Goal: Use online tool/utility: Utilize a website feature to perform a specific function

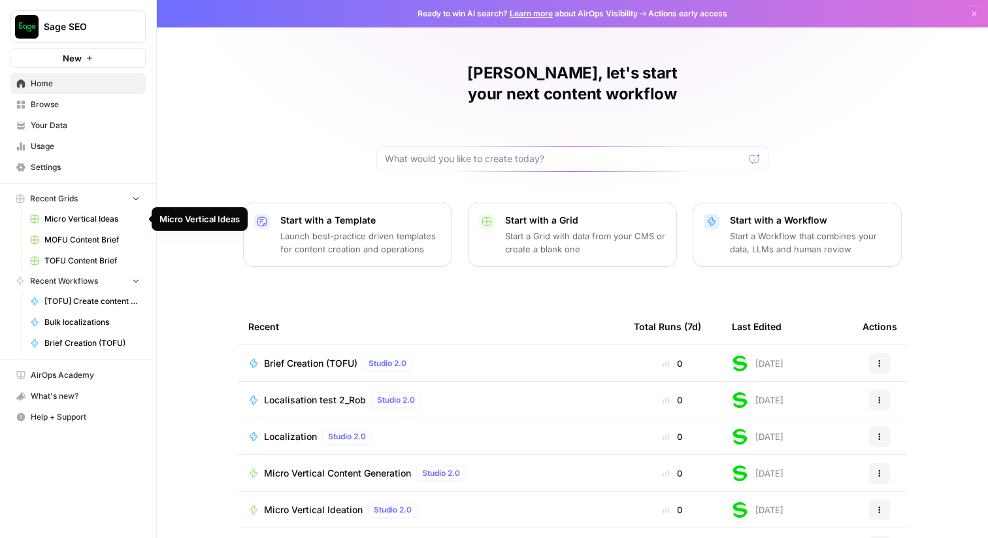
click at [98, 221] on span "Micro Vertical Ideas" at bounding box center [91, 219] width 95 height 12
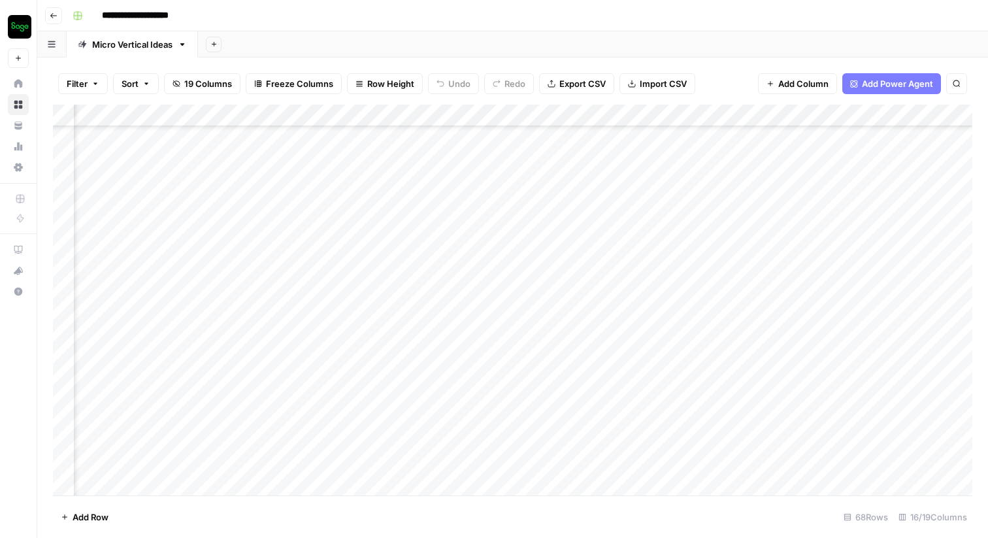
scroll to position [0, 2007]
click at [56, 16] on icon "button" at bounding box center [54, 16] width 8 height 8
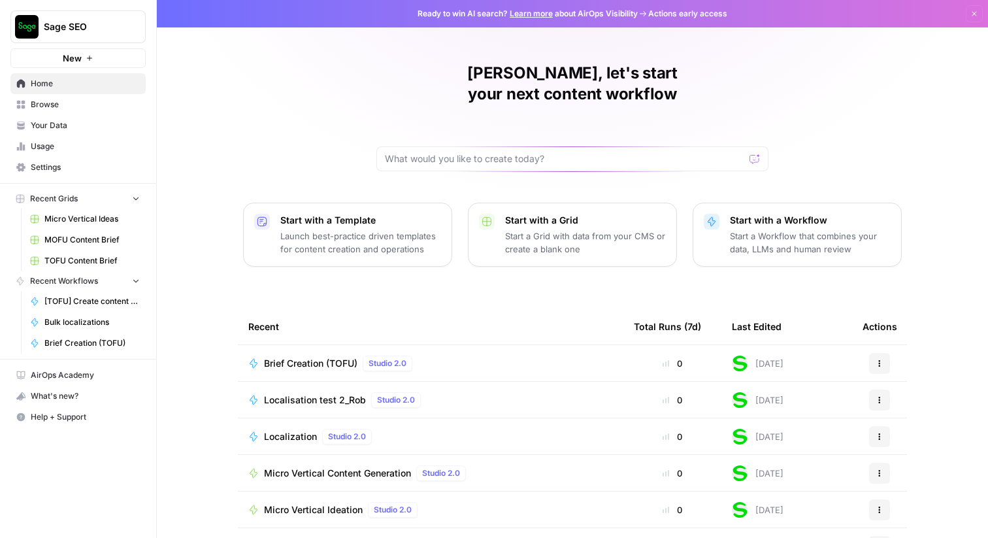
click at [42, 107] on span "Browse" at bounding box center [85, 105] width 109 height 12
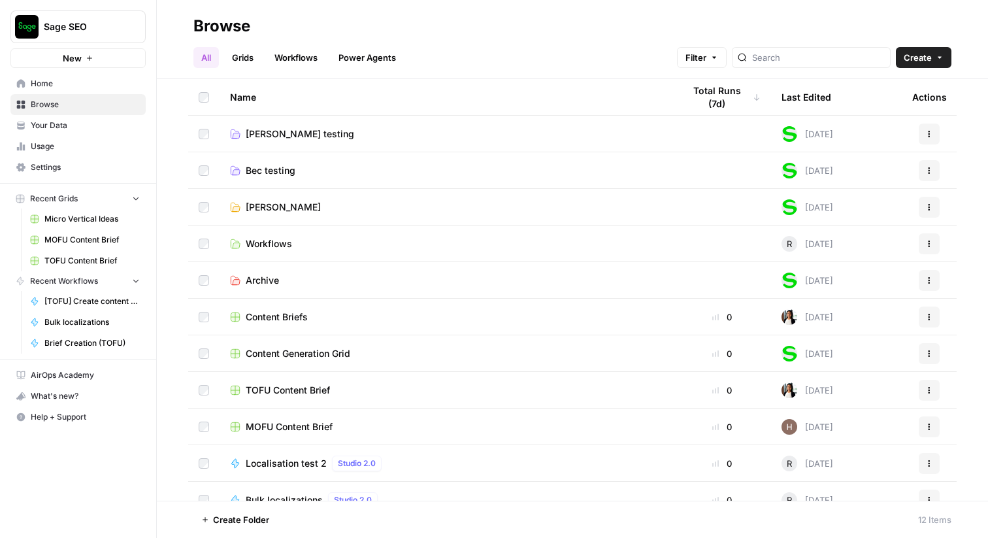
click at [277, 206] on span "[PERSON_NAME]" at bounding box center [283, 207] width 75 height 13
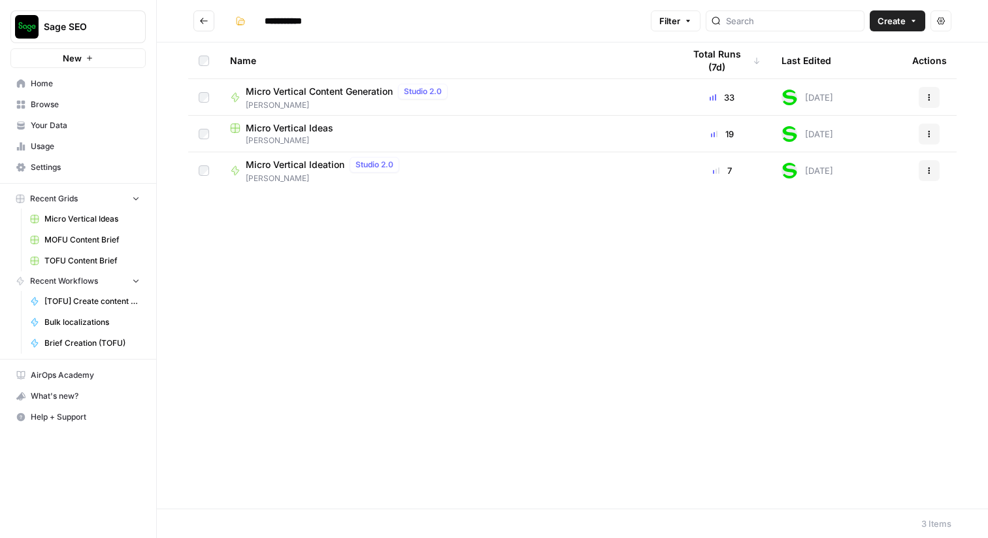
click at [299, 162] on span "Micro Vertical Ideation" at bounding box center [295, 164] width 99 height 13
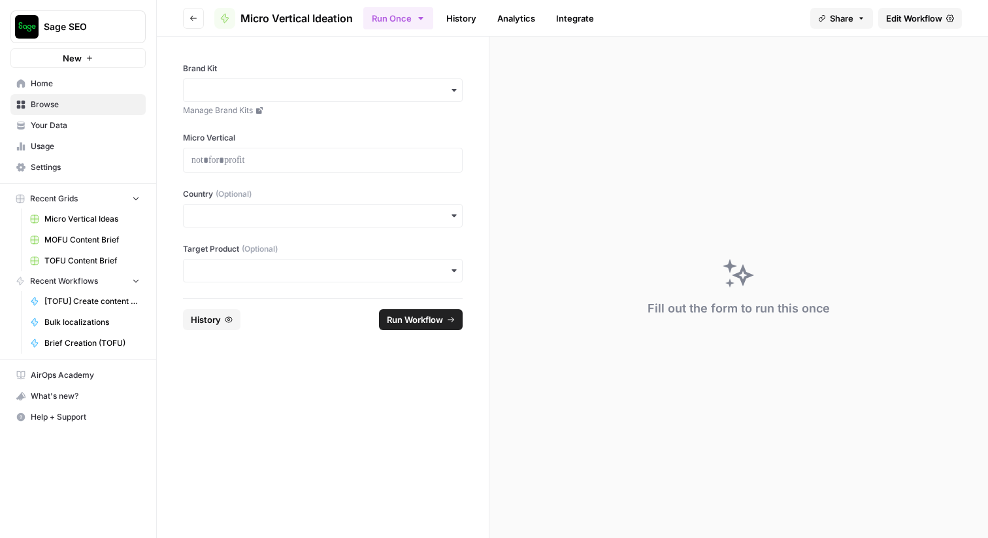
click at [911, 18] on span "Edit Workflow" at bounding box center [914, 18] width 56 height 13
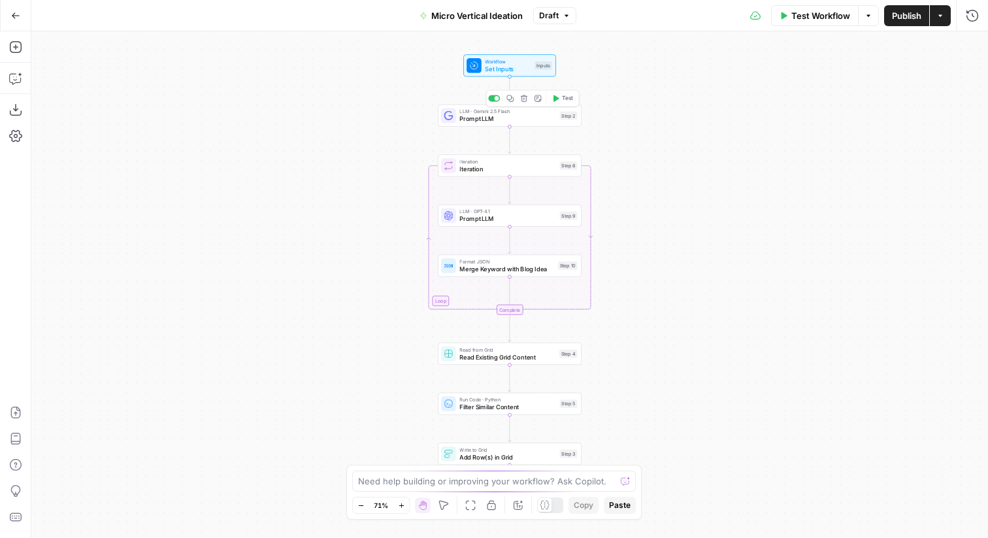
click at [547, 118] on span "Prompt LLM" at bounding box center [508, 118] width 96 height 9
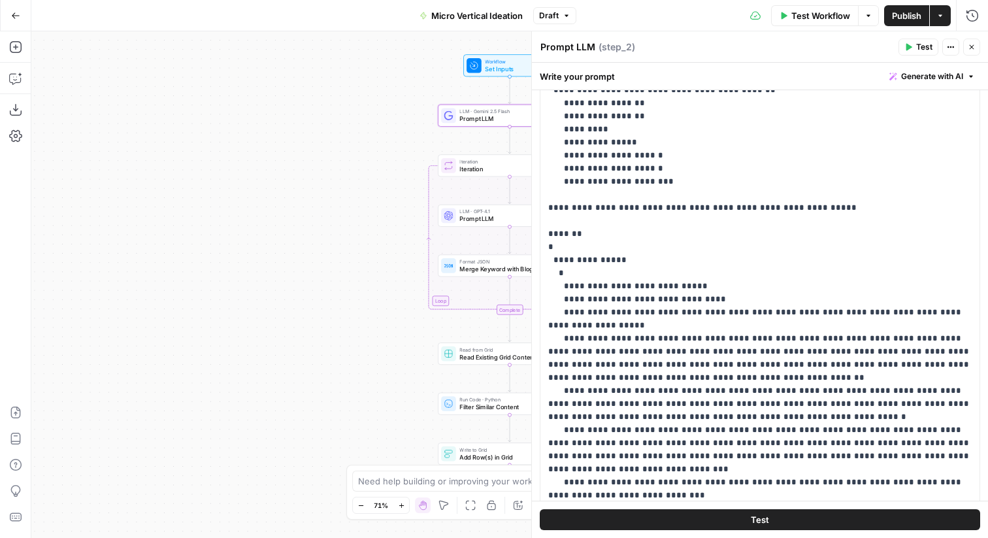
scroll to position [310, 0]
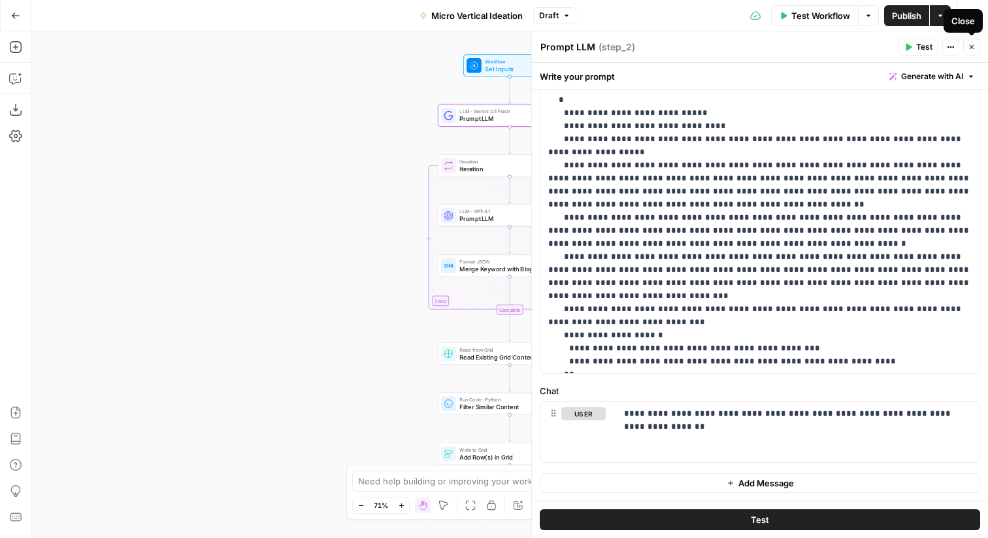
click at [976, 48] on button "Close" at bounding box center [971, 47] width 17 height 17
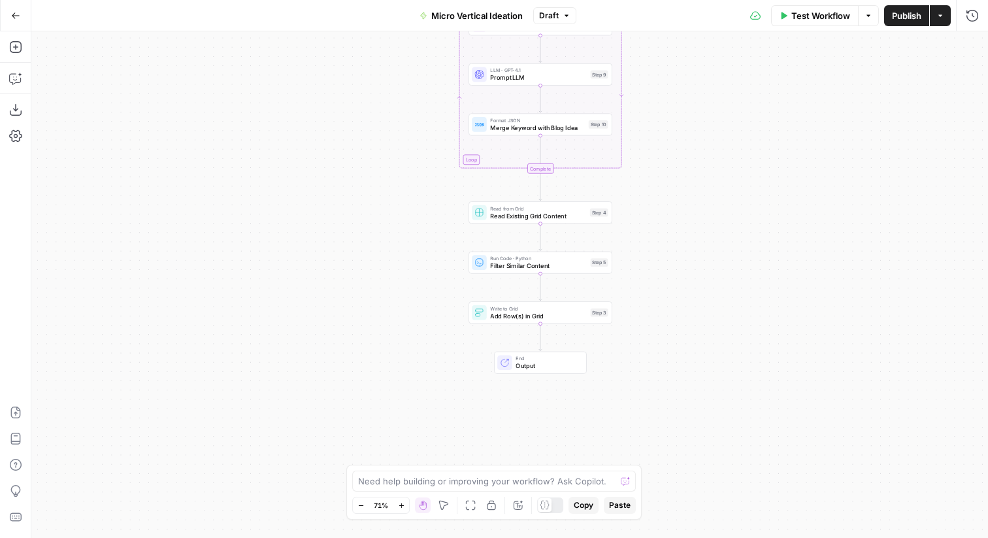
click at [520, 359] on span "End" at bounding box center [547, 358] width 63 height 7
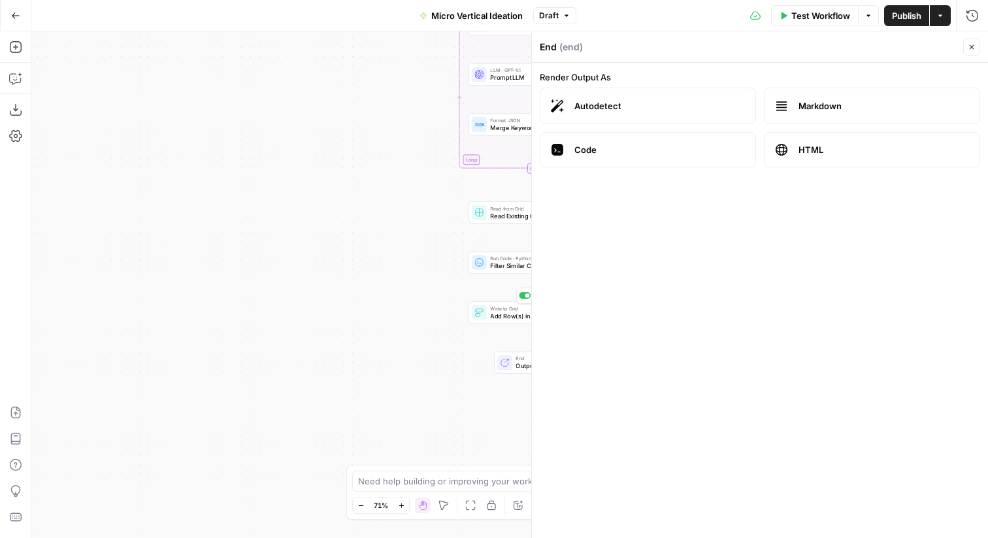
click at [494, 315] on span "Add Row(s) in Grid" at bounding box center [538, 315] width 96 height 9
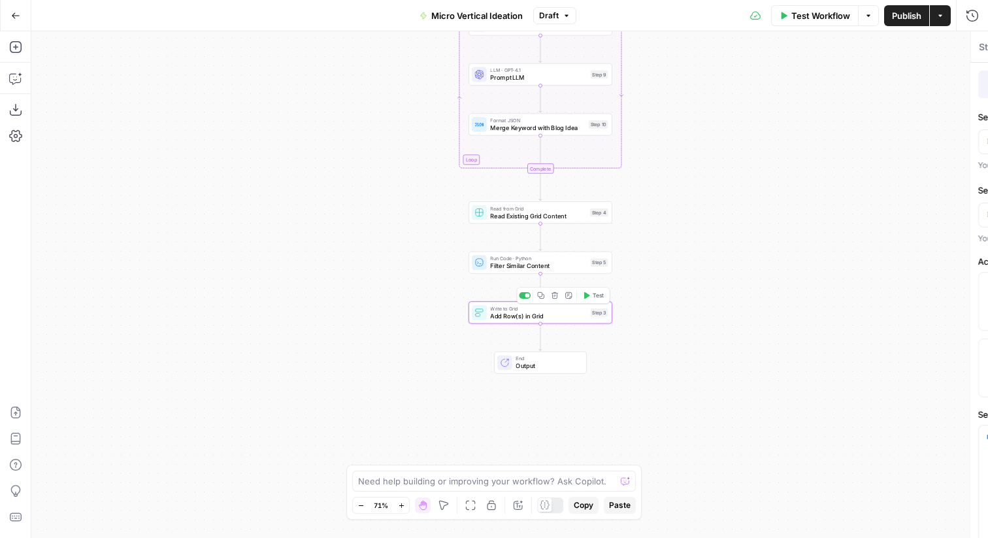
type textarea "Add Row(s) in Grid"
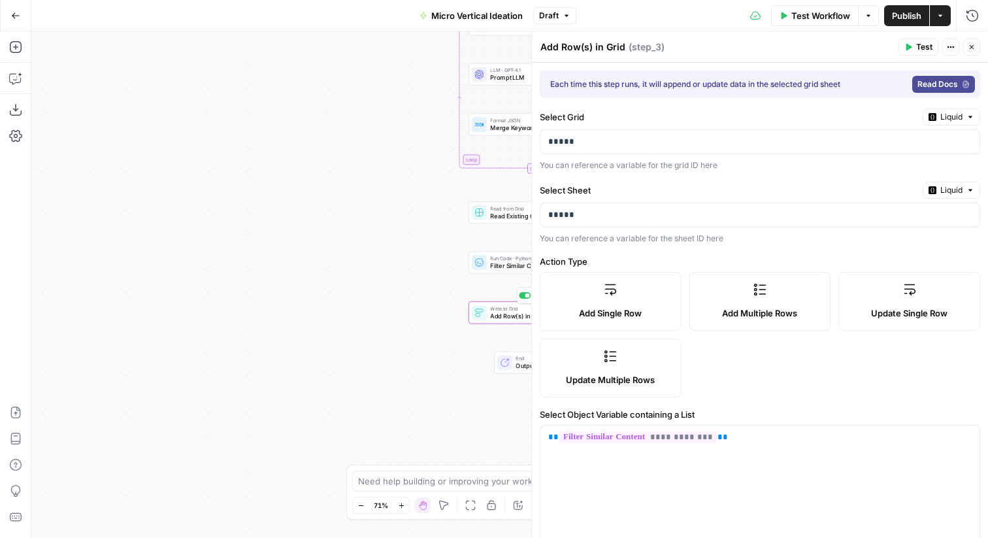
type input "Date Generated"
type input "Micro-Vertical"
type input "Title"
type input "Description"
type input "Audience Pain Point"
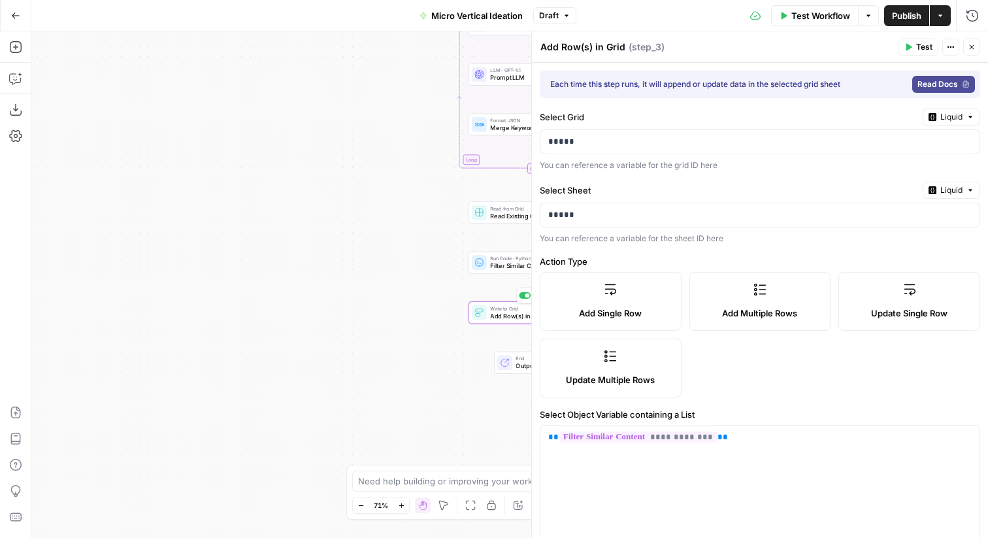
type input "Product Connection"
type input "Inspiration"
type input "Primary Keyword"
click at [971, 46] on icon "button" at bounding box center [972, 47] width 5 height 5
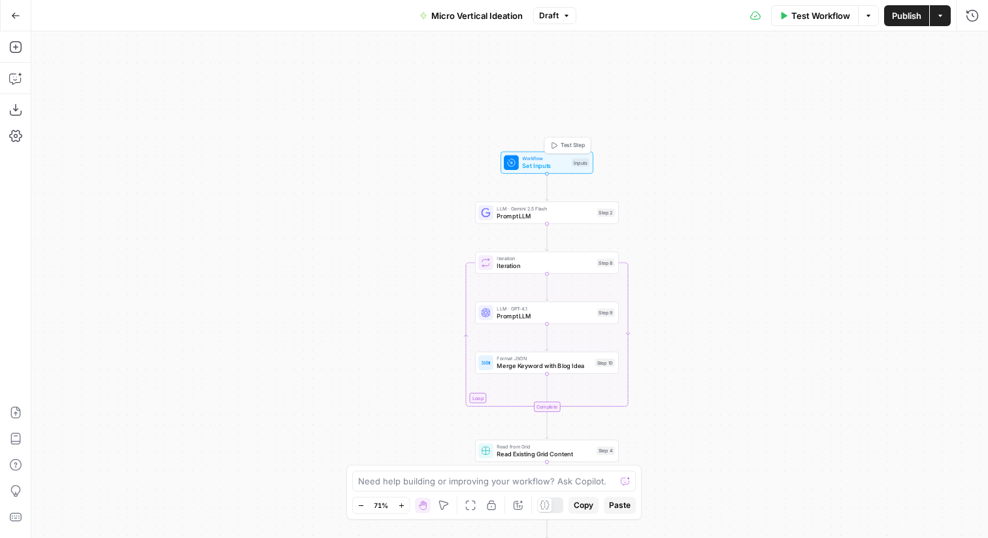
click at [530, 169] on span "Set Inputs" at bounding box center [545, 165] width 46 height 9
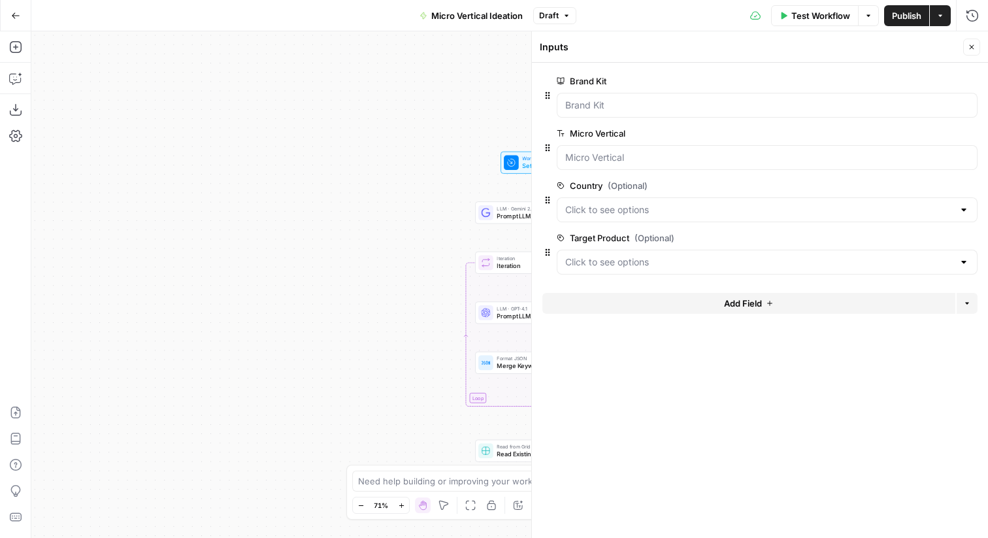
click at [819, 18] on span "Test Workflow" at bounding box center [821, 15] width 59 height 13
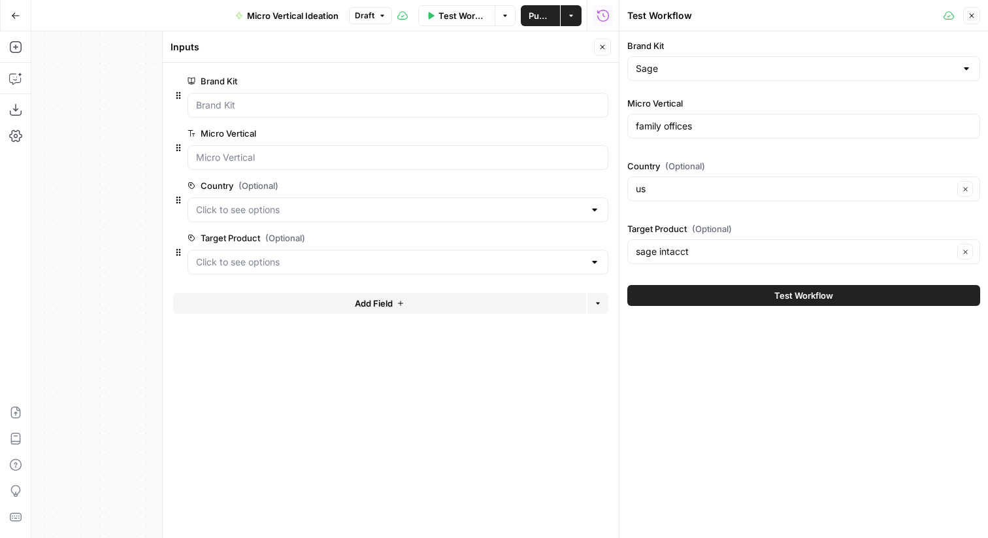
click at [603, 50] on icon "button" at bounding box center [603, 47] width 8 height 8
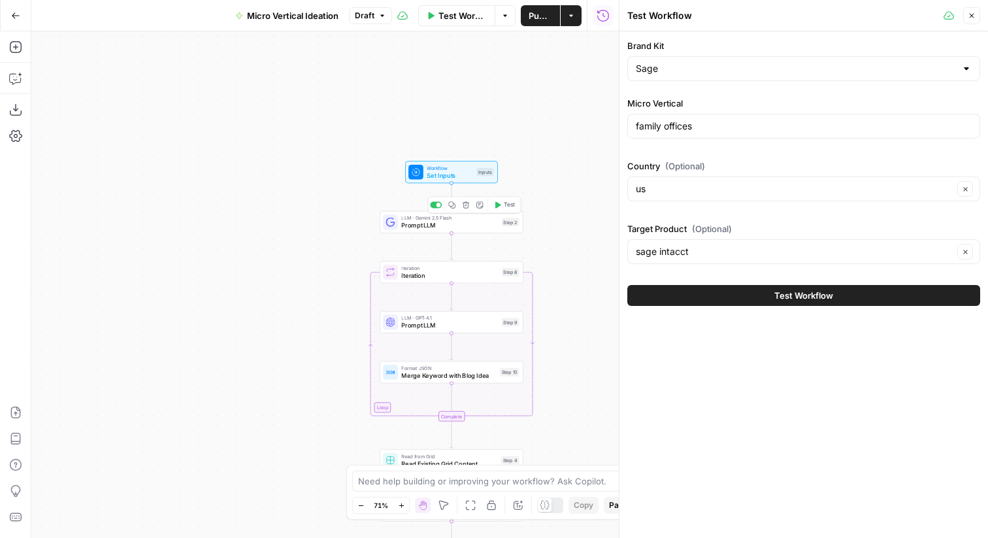
click at [503, 209] on button "Test" at bounding box center [504, 205] width 29 height 12
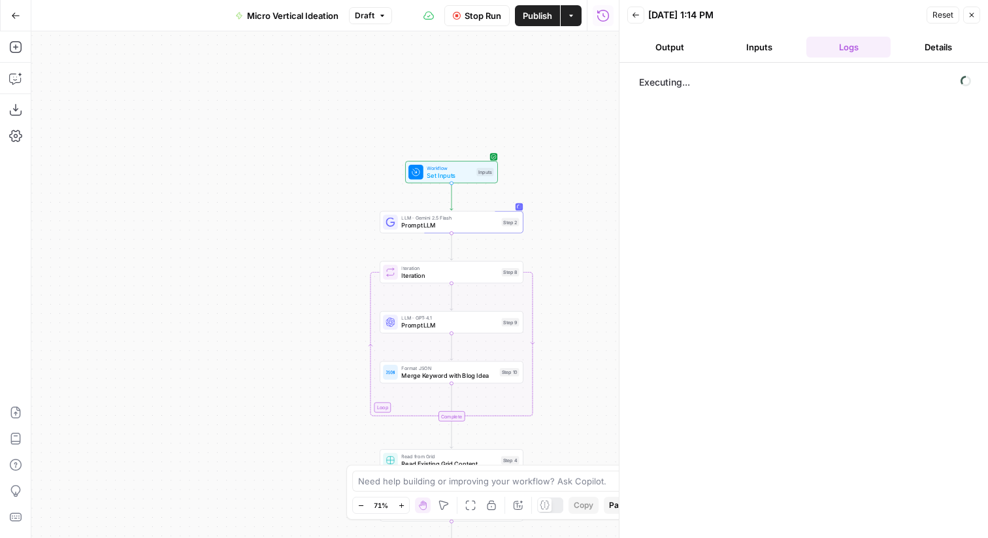
click at [678, 59] on header "Back [DATE] 1:14 PM Reset Close Output Inputs Logs Details" at bounding box center [804, 31] width 369 height 63
click at [679, 48] on button "Output" at bounding box center [669, 47] width 84 height 21
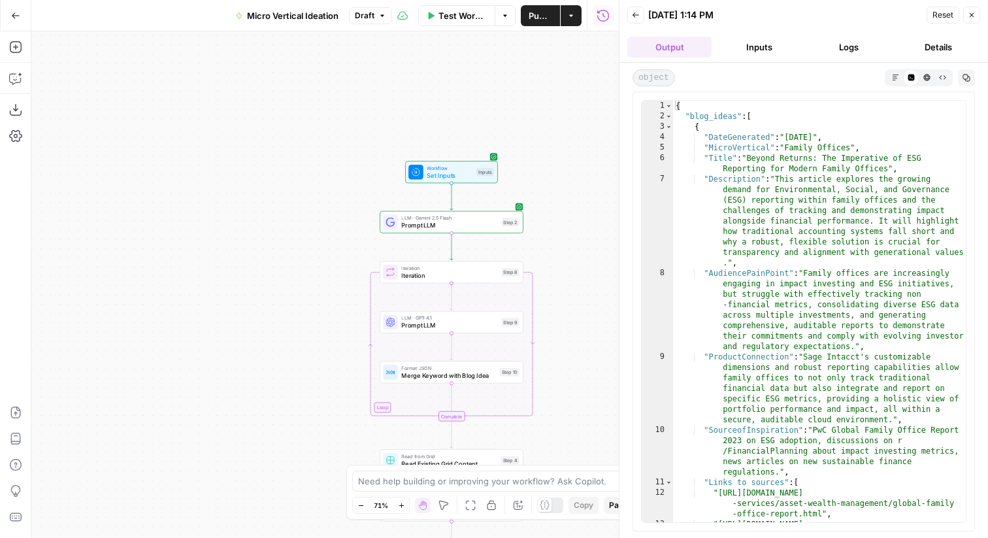
click at [769, 45] on button "Inputs" at bounding box center [759, 47] width 84 height 21
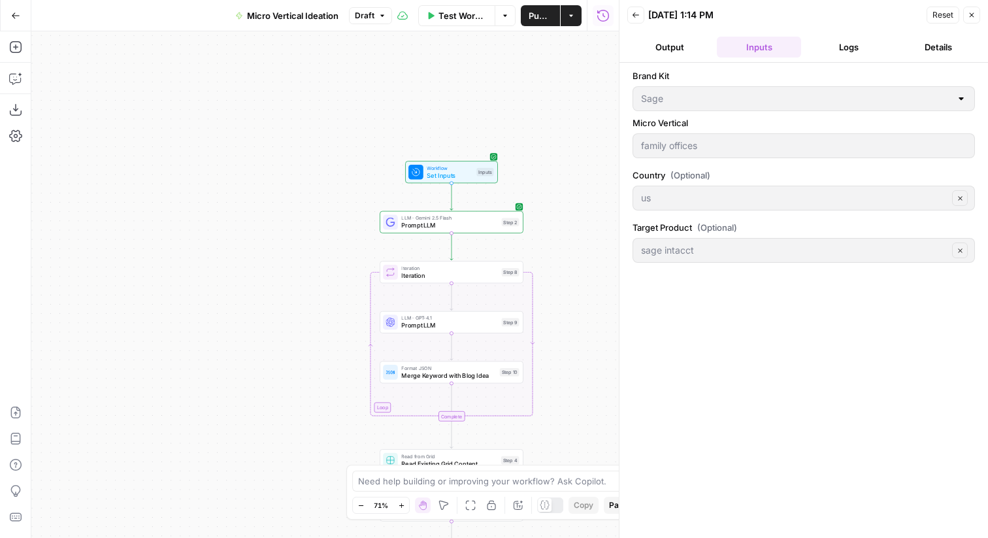
click at [850, 46] on button "Logs" at bounding box center [849, 47] width 84 height 21
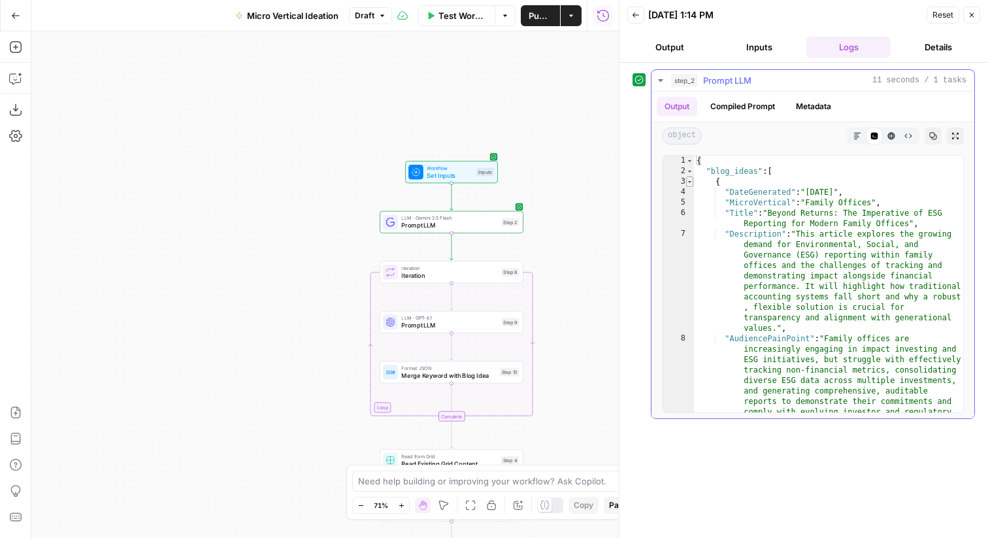
type textarea "*"
click at [691, 182] on span "Toggle code folding, rows 3 through 15" at bounding box center [689, 181] width 7 height 10
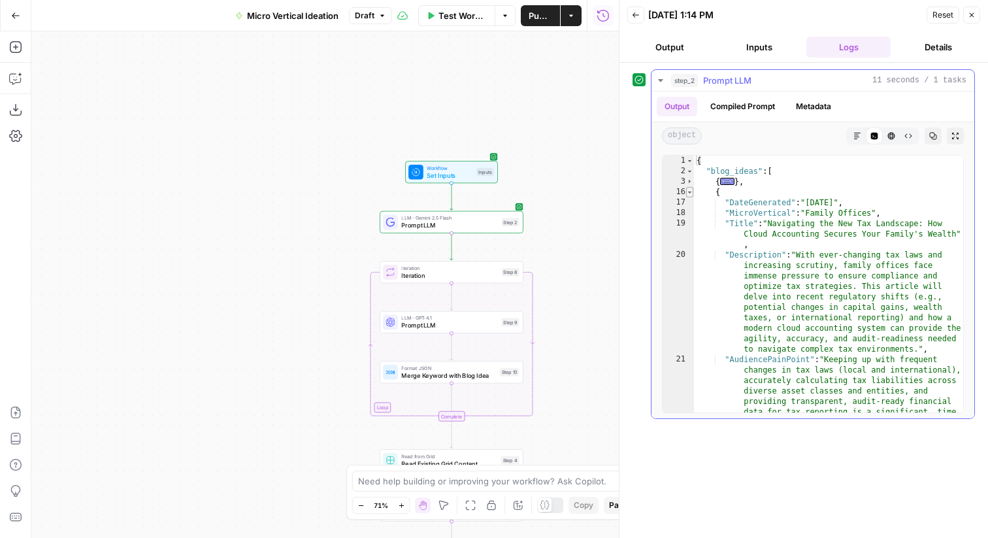
click at [692, 193] on span "Toggle code folding, rows 16 through 29" at bounding box center [689, 192] width 7 height 10
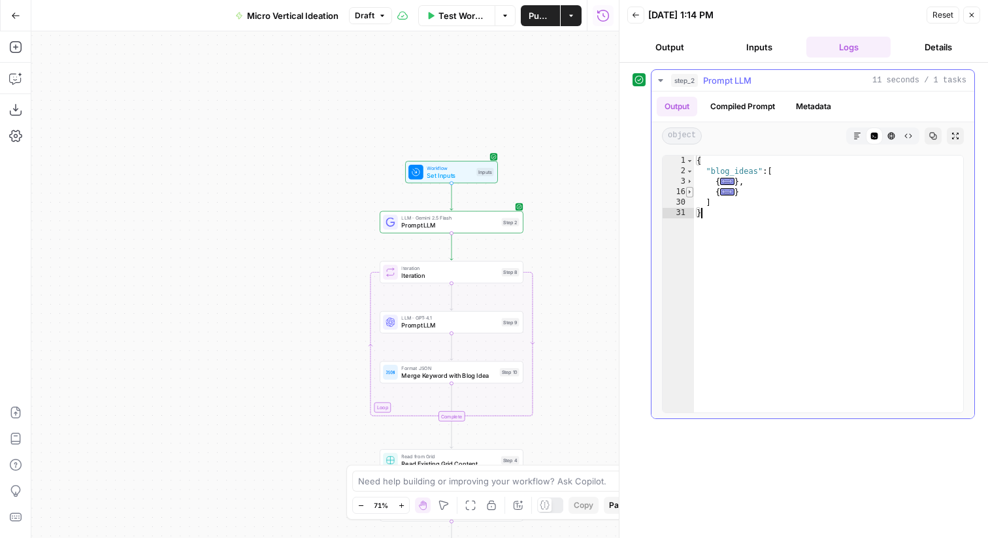
click at [692, 193] on span "Toggle code folding, rows 16 through 29" at bounding box center [689, 192] width 7 height 10
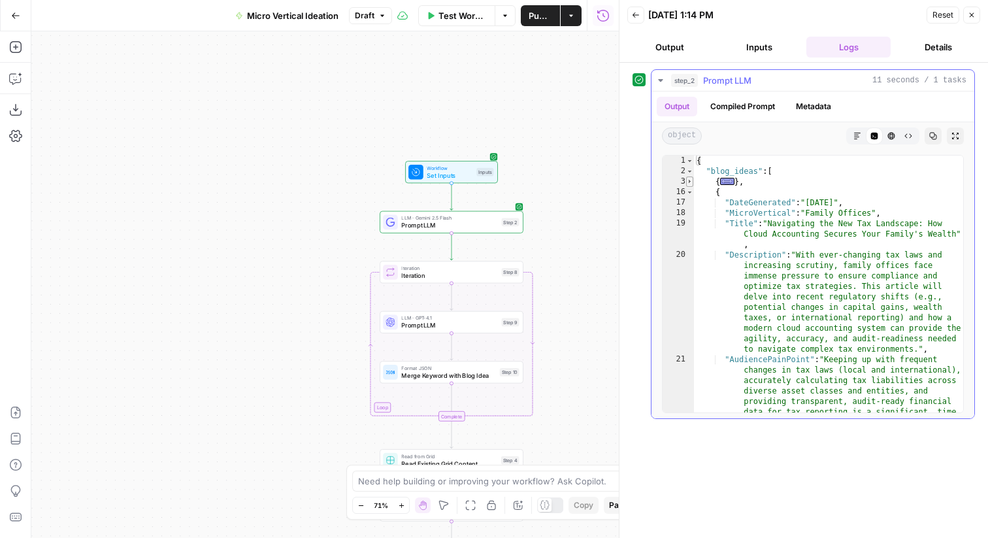
click at [691, 180] on span "Toggle code folding, rows 3 through 15" at bounding box center [689, 181] width 7 height 10
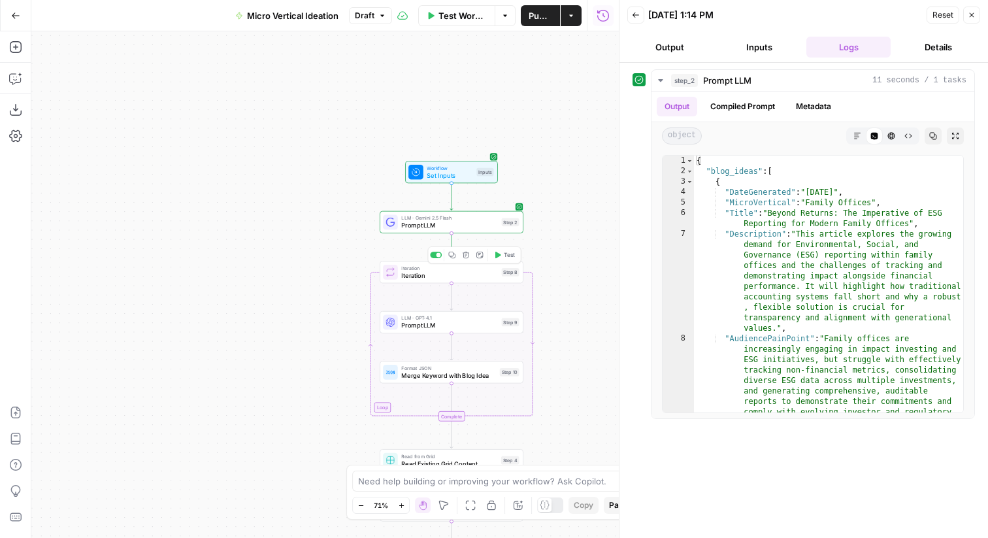
click at [505, 255] on span "Test" at bounding box center [509, 255] width 11 height 8
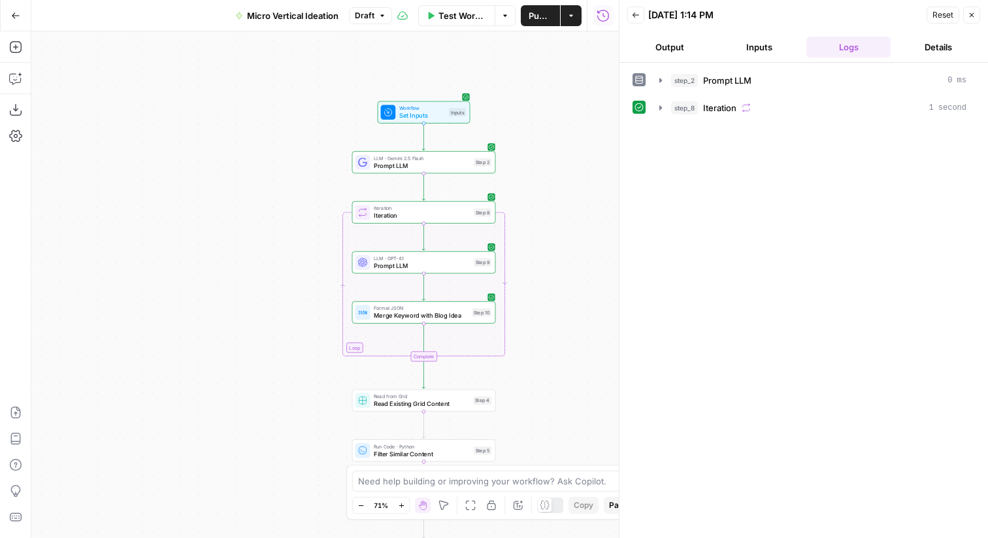
click at [660, 50] on button "Output" at bounding box center [669, 47] width 84 height 21
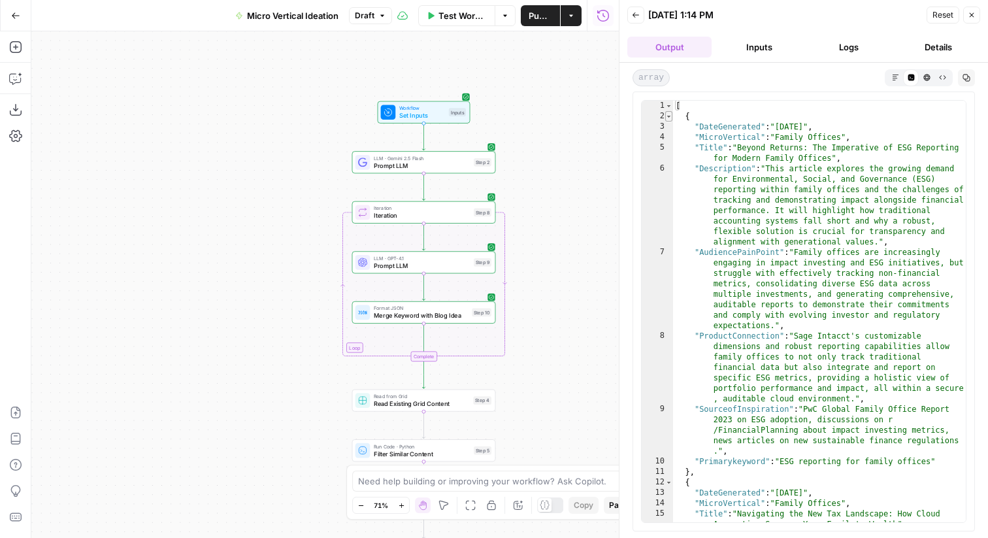
type textarea "*"
click at [668, 117] on span "Toggle code folding, rows 2 through 11" at bounding box center [668, 116] width 7 height 10
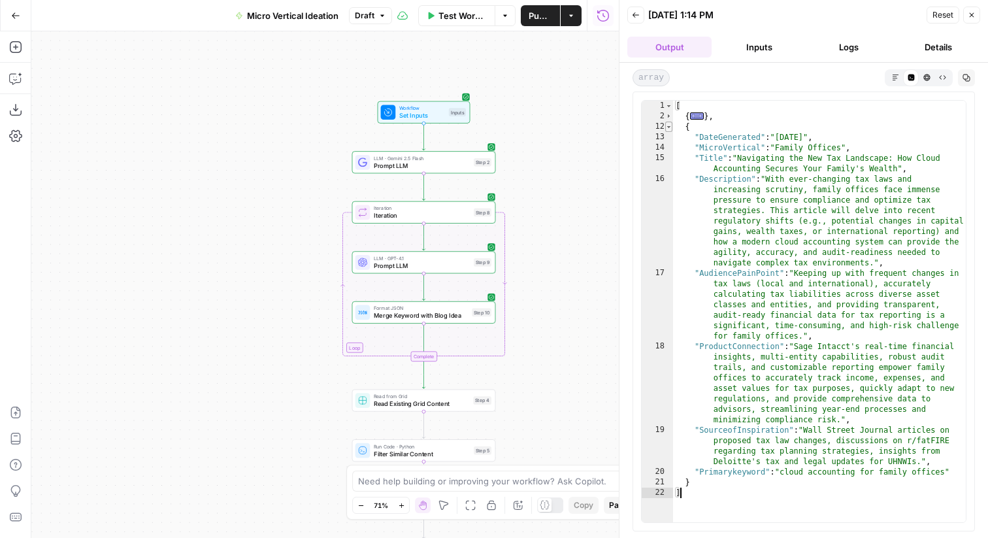
click at [669, 127] on span "Toggle code folding, rows 12 through 21" at bounding box center [668, 127] width 7 height 10
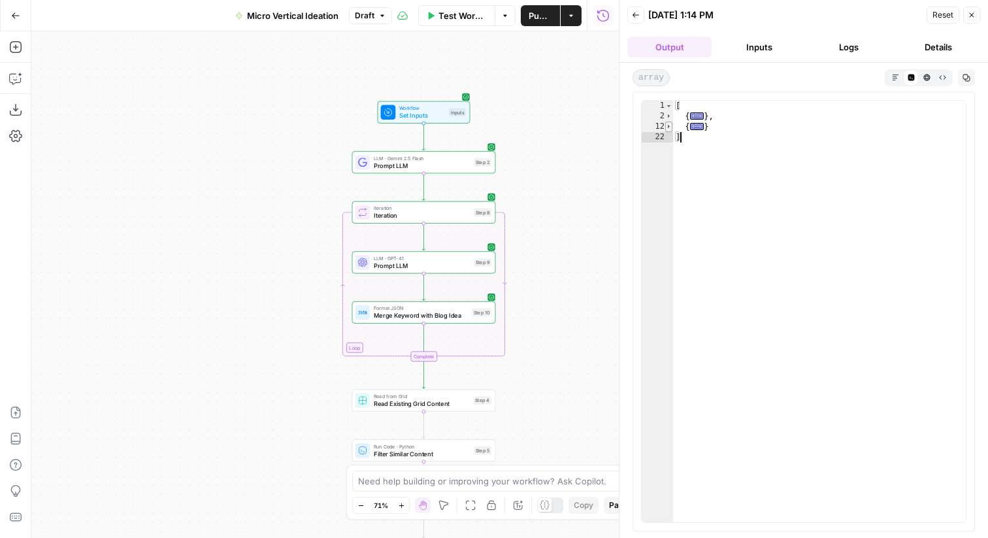
click at [669, 127] on span "Toggle code folding, rows 12 through 21" at bounding box center [668, 127] width 7 height 10
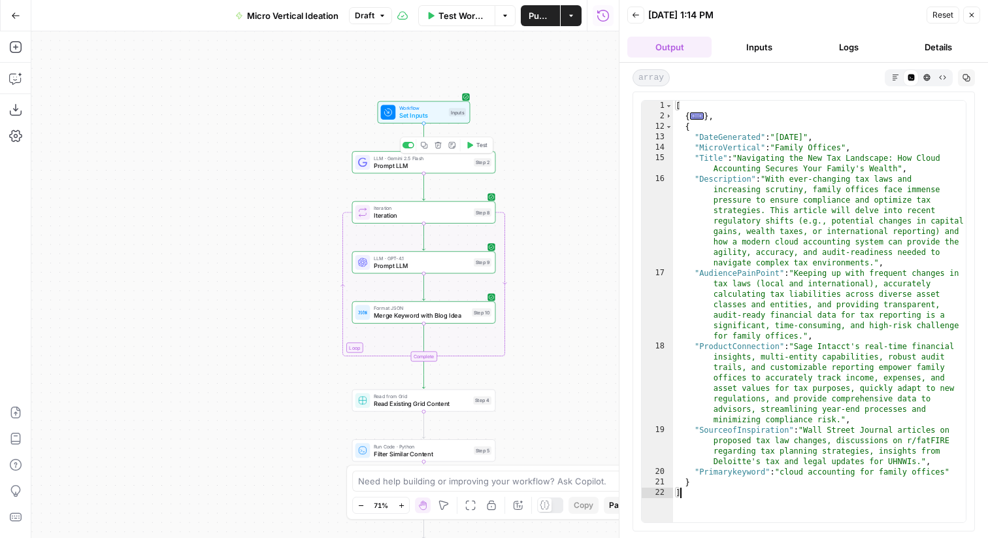
click at [433, 161] on span "Prompt LLM" at bounding box center [422, 165] width 96 height 9
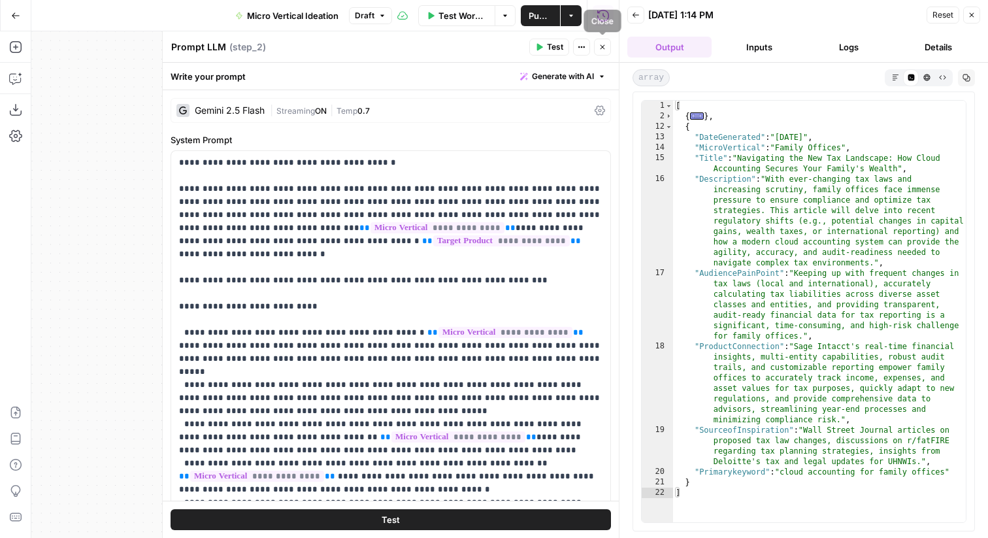
click at [603, 44] on icon "button" at bounding box center [603, 47] width 8 height 8
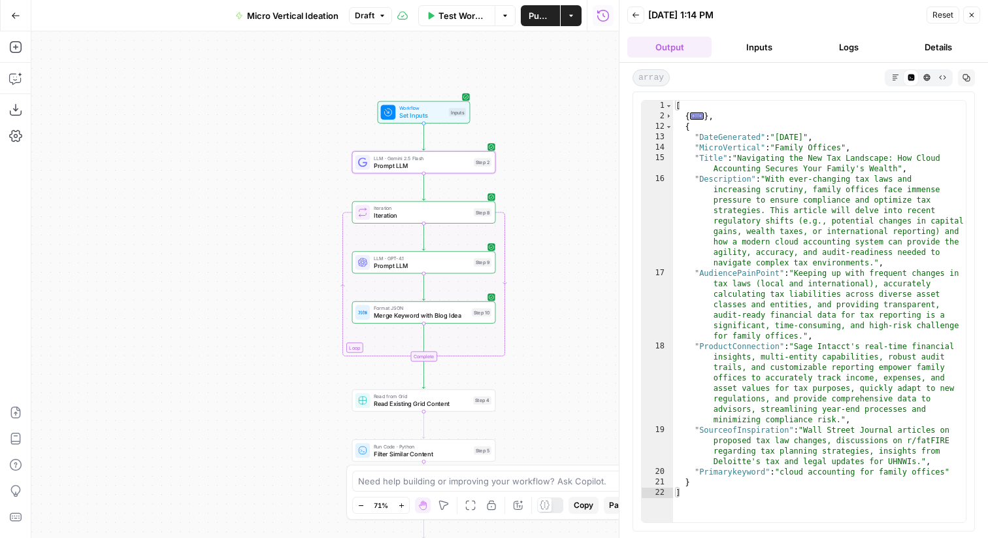
click at [848, 48] on button "Logs" at bounding box center [849, 47] width 84 height 21
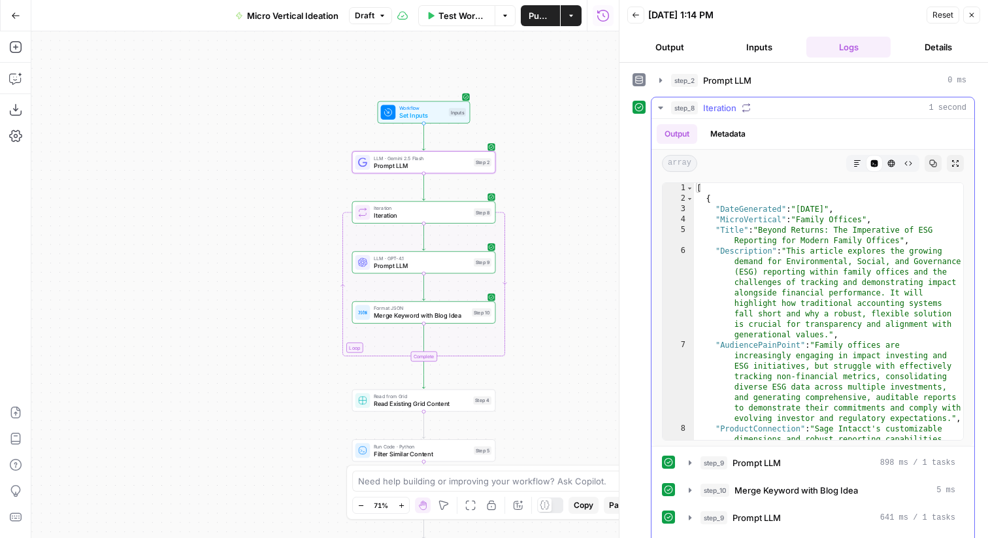
click at [658, 105] on icon "button" at bounding box center [661, 108] width 10 height 10
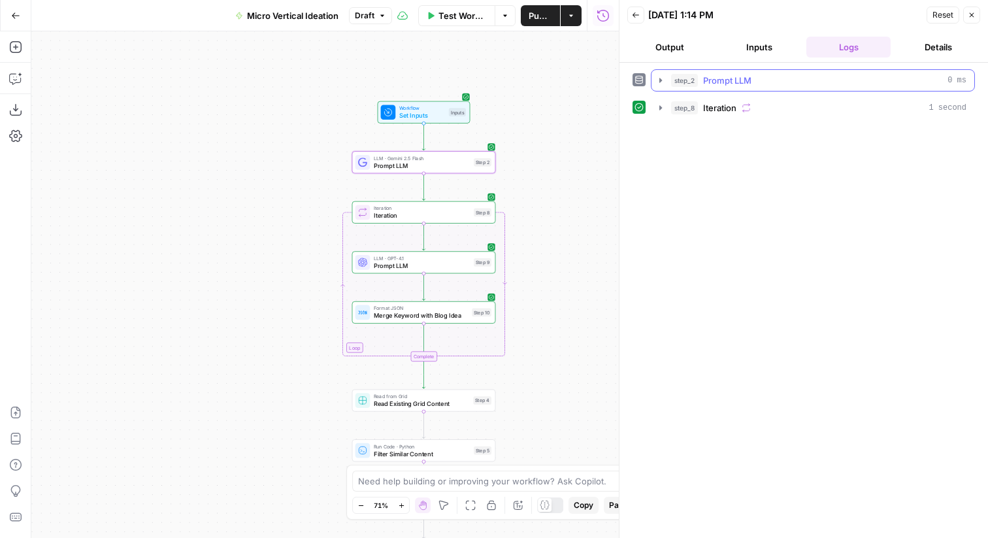
click at [661, 79] on icon "button" at bounding box center [661, 80] width 10 height 10
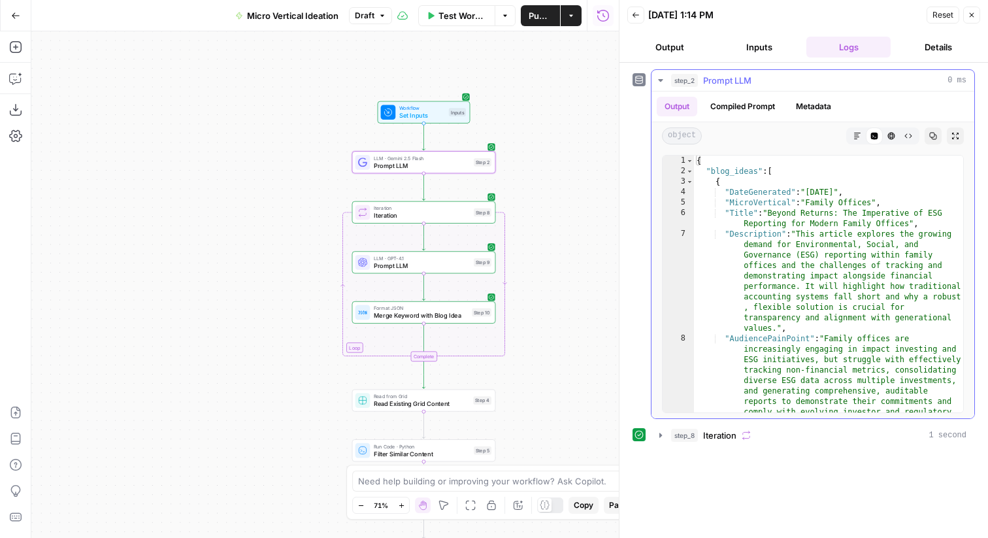
click at [756, 107] on button "Compiled Prompt" at bounding box center [743, 107] width 80 height 20
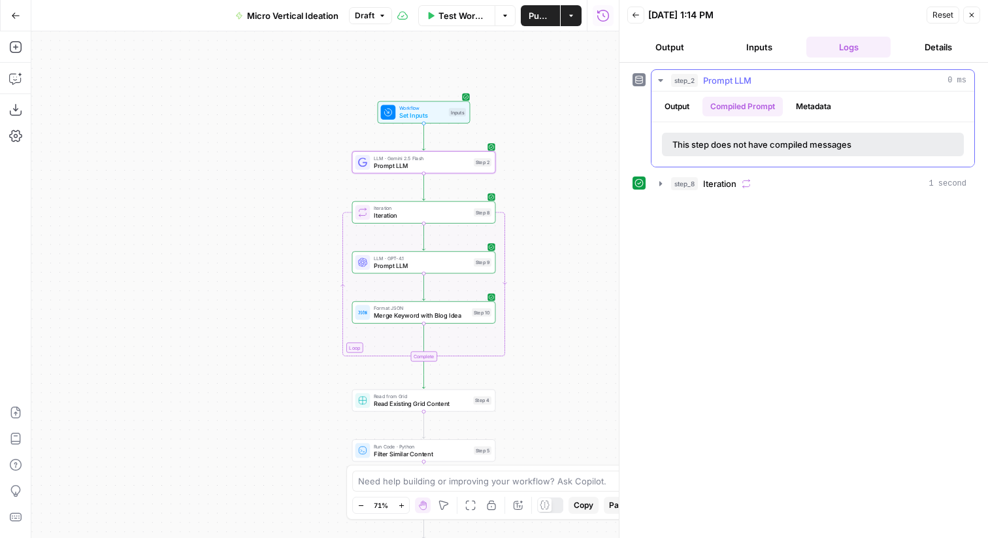
click at [682, 108] on button "Output" at bounding box center [677, 107] width 41 height 20
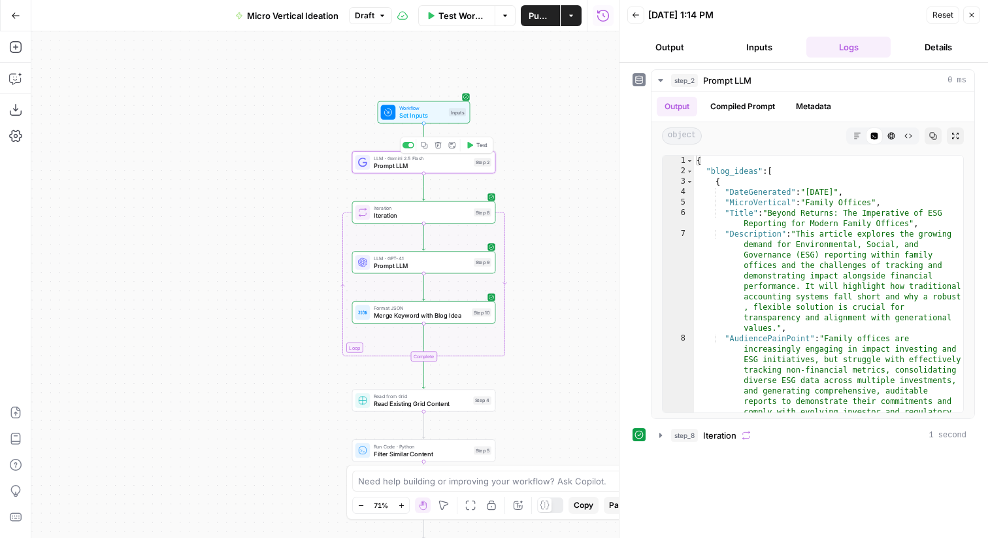
click at [461, 171] on div "LLM · Gemini 2.5 Flash Prompt LLM Step 2 Copy step Delete step Add Note Test" at bounding box center [424, 162] width 144 height 22
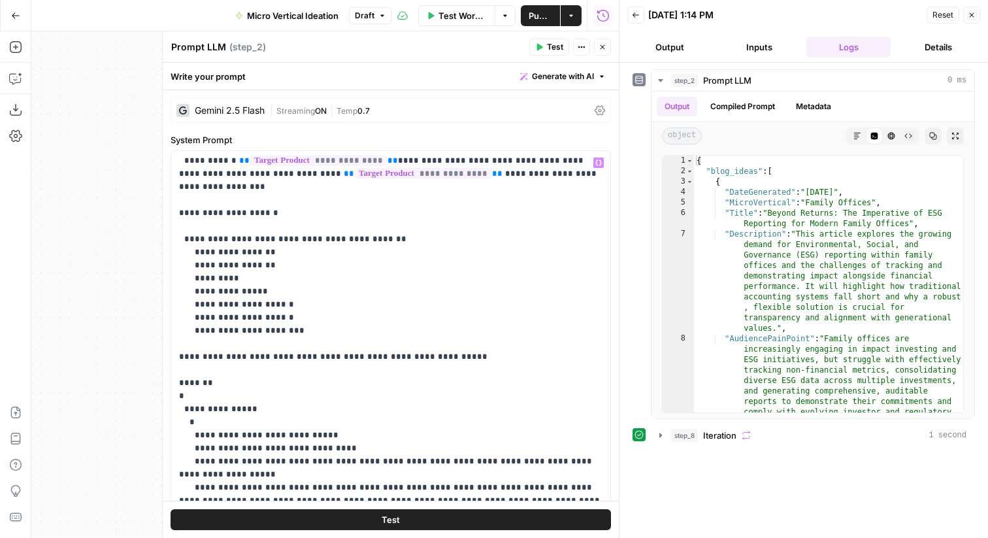
scroll to position [510, 0]
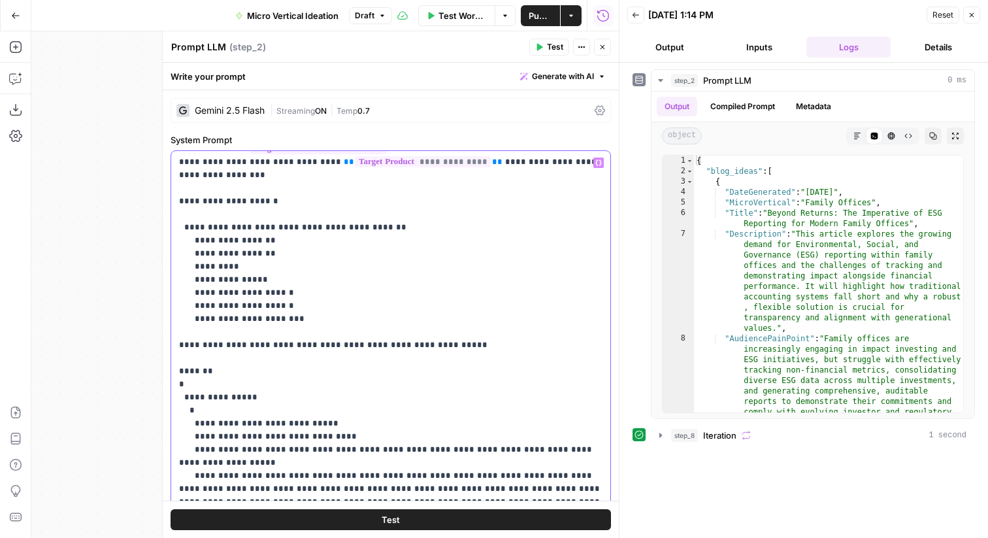
click at [459, 272] on p "**********" at bounding box center [391, 162] width 424 height 1033
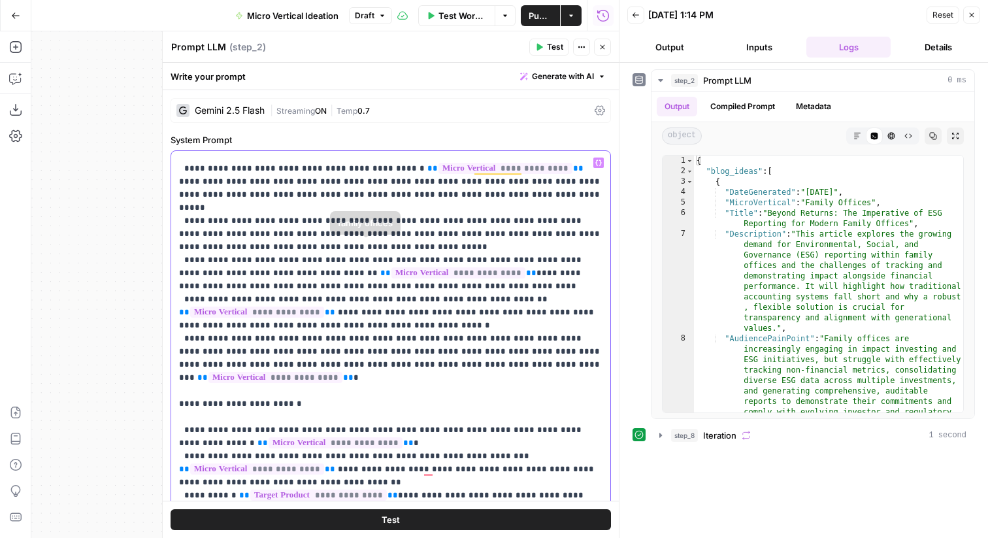
scroll to position [0, 0]
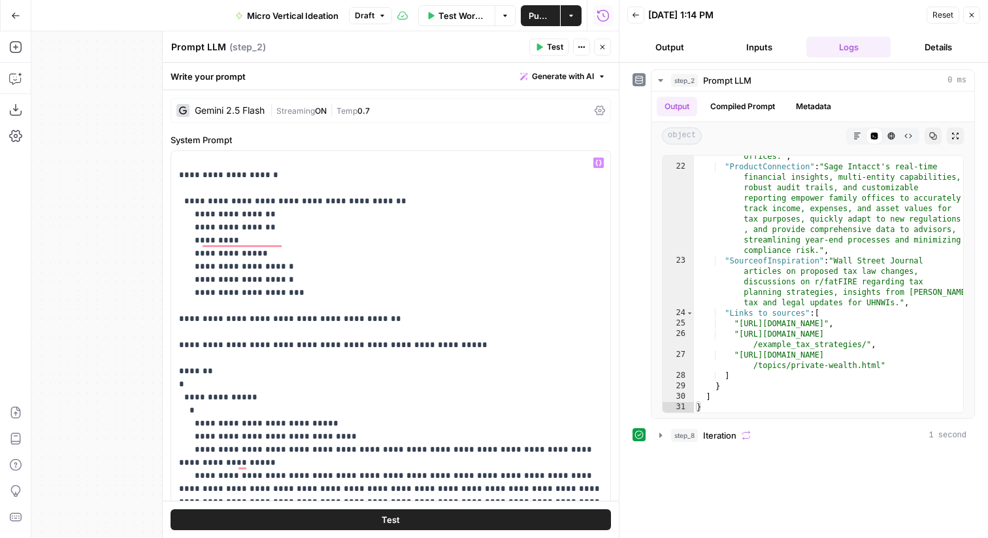
click at [532, 521] on button "Test" at bounding box center [391, 519] width 441 height 21
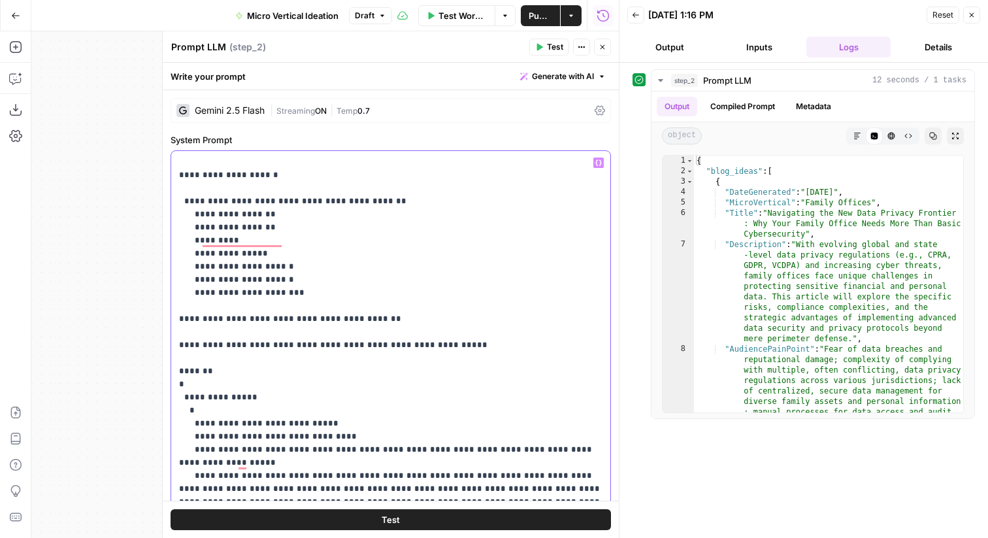
click at [350, 269] on p "**********" at bounding box center [391, 149] width 424 height 1059
drag, startPoint x: 393, startPoint y: 267, endPoint x: 175, endPoint y: 257, distance: 217.9
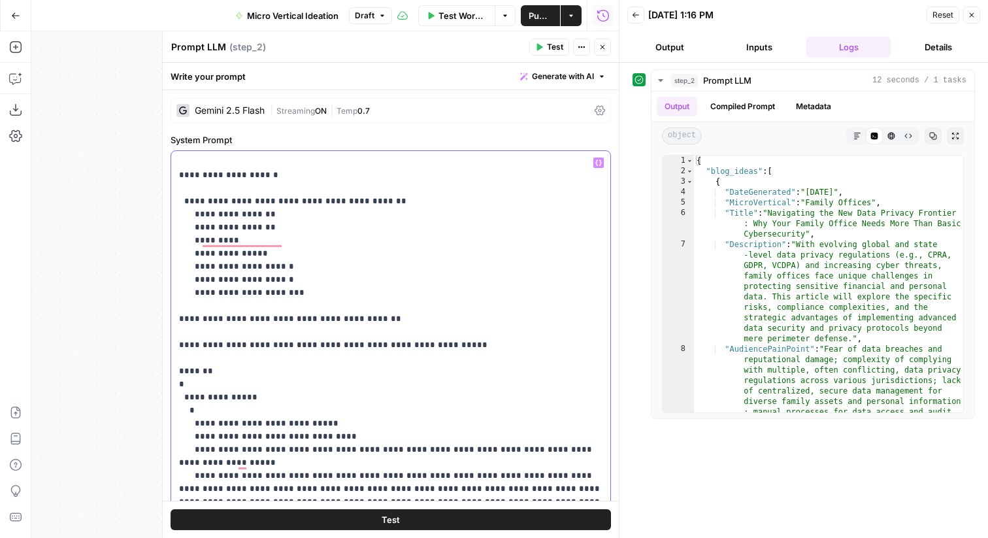
click at [175, 257] on div "**********" at bounding box center [390, 417] width 439 height 533
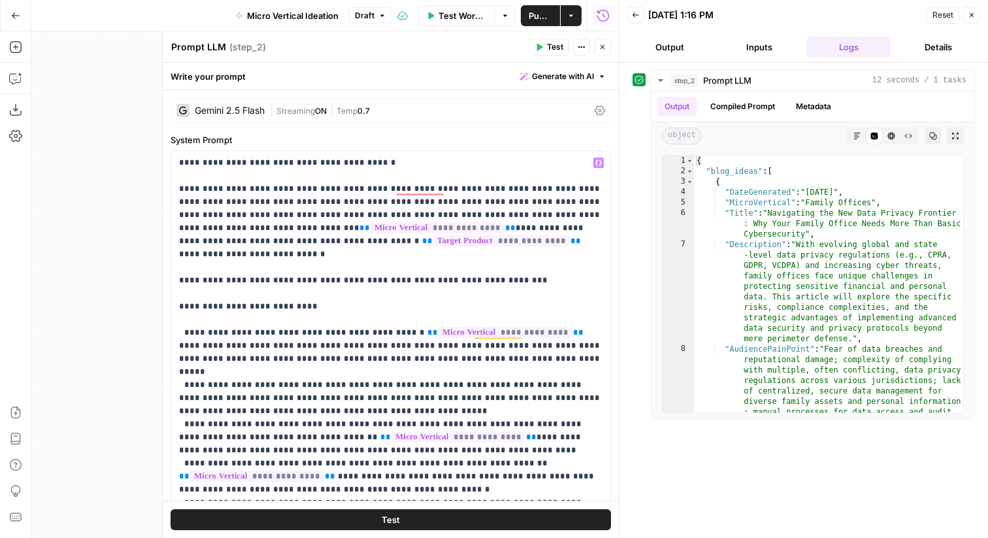
click at [601, 49] on icon "button" at bounding box center [603, 47] width 8 height 8
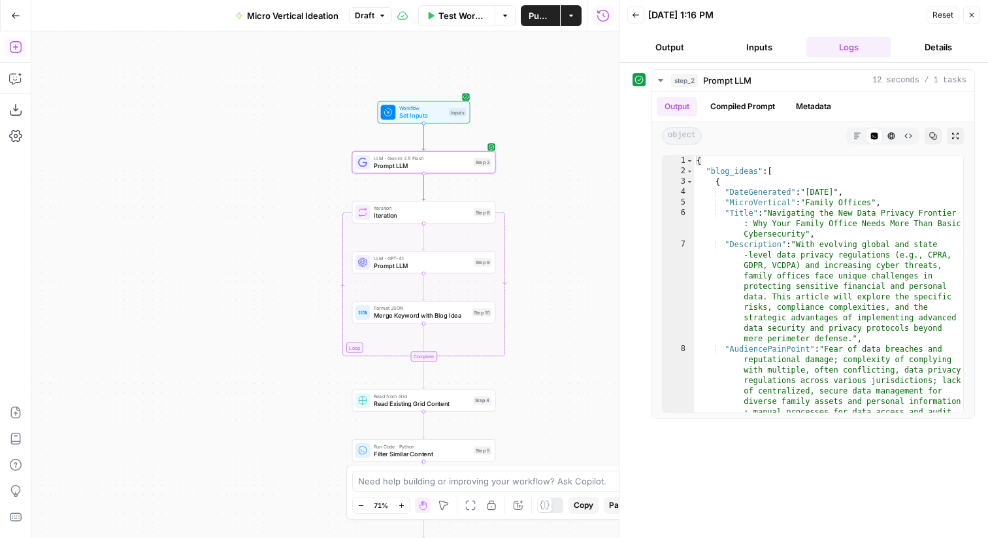
click at [15, 48] on icon "button" at bounding box center [15, 47] width 12 height 12
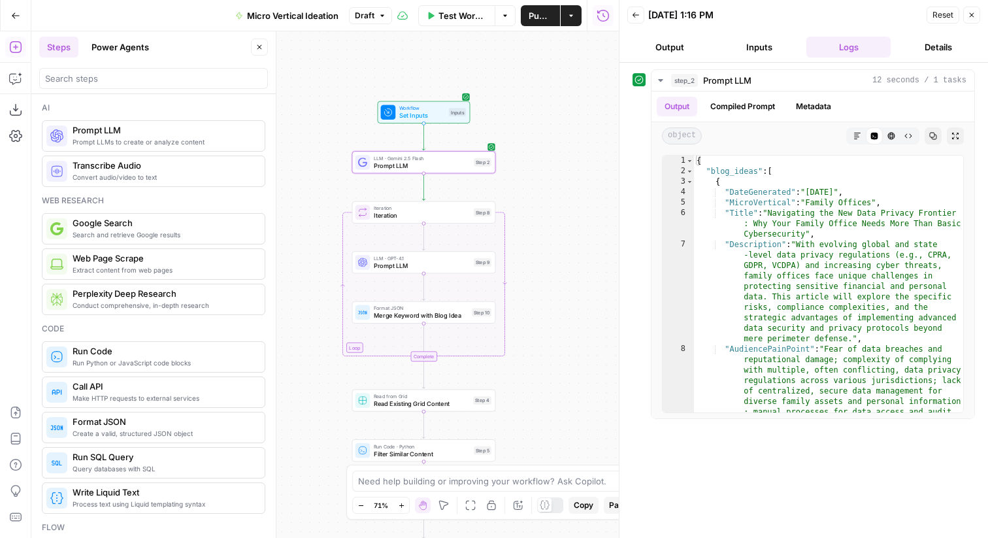
click at [143, 86] on div at bounding box center [153, 78] width 229 height 21
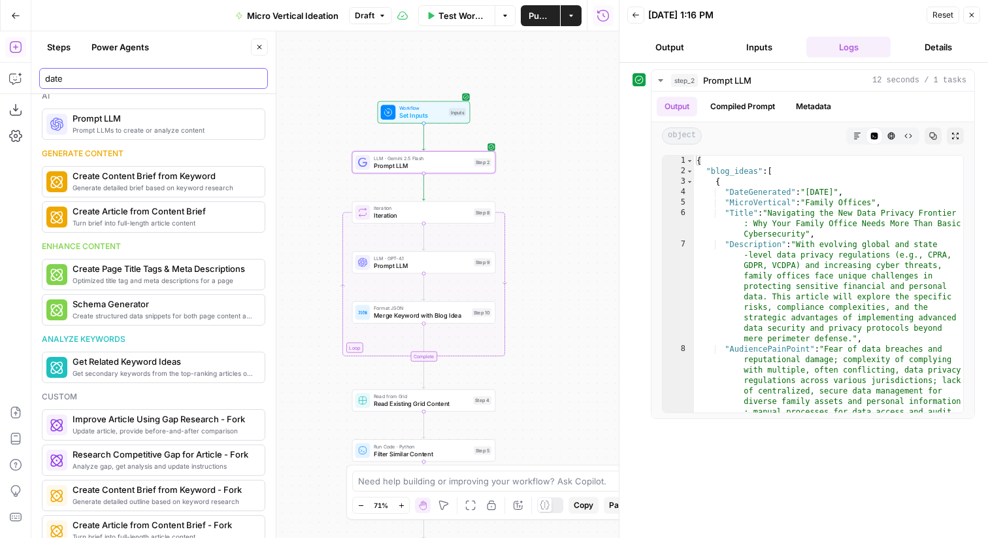
scroll to position [922, 0]
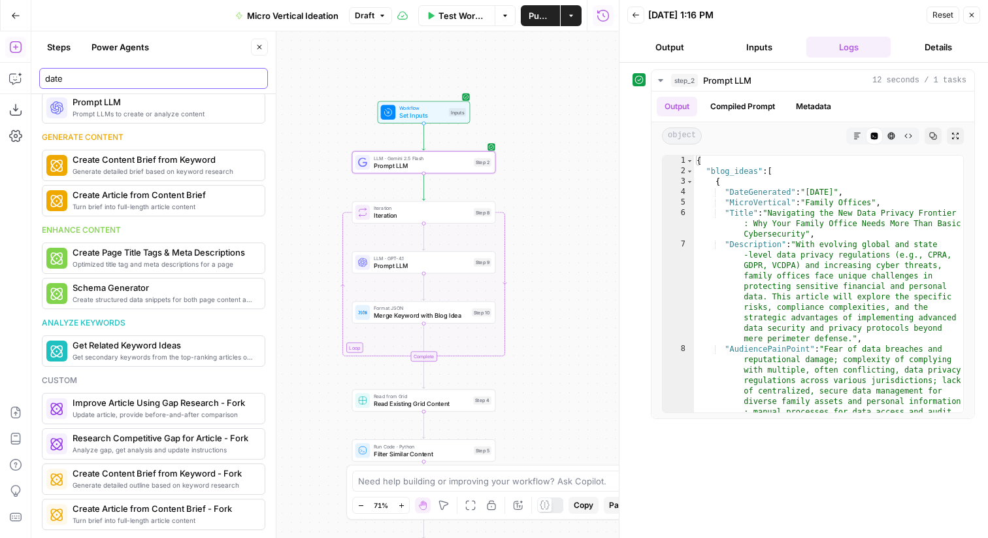
type input "date"
click at [19, 18] on icon "button" at bounding box center [15, 15] width 9 height 9
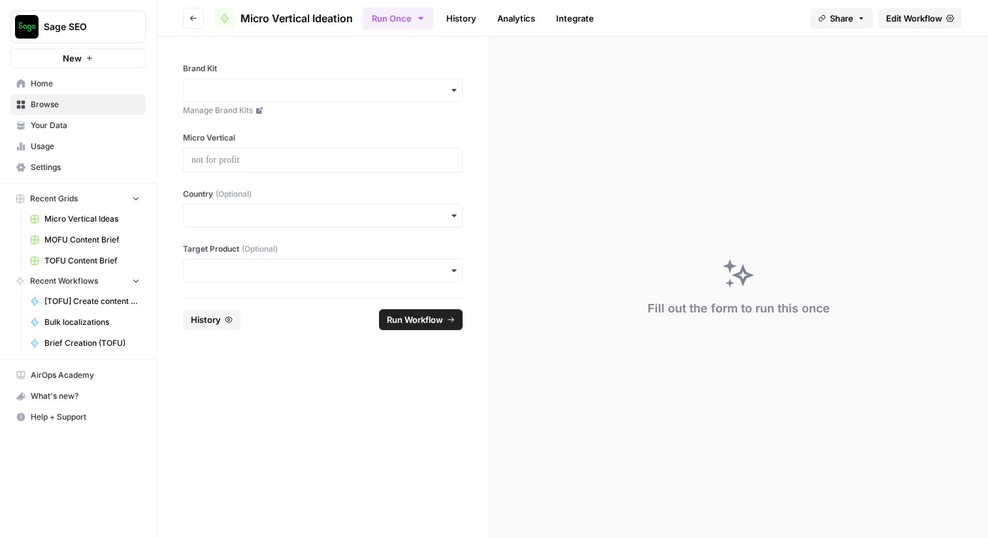
click at [192, 16] on icon "button" at bounding box center [194, 18] width 8 height 8
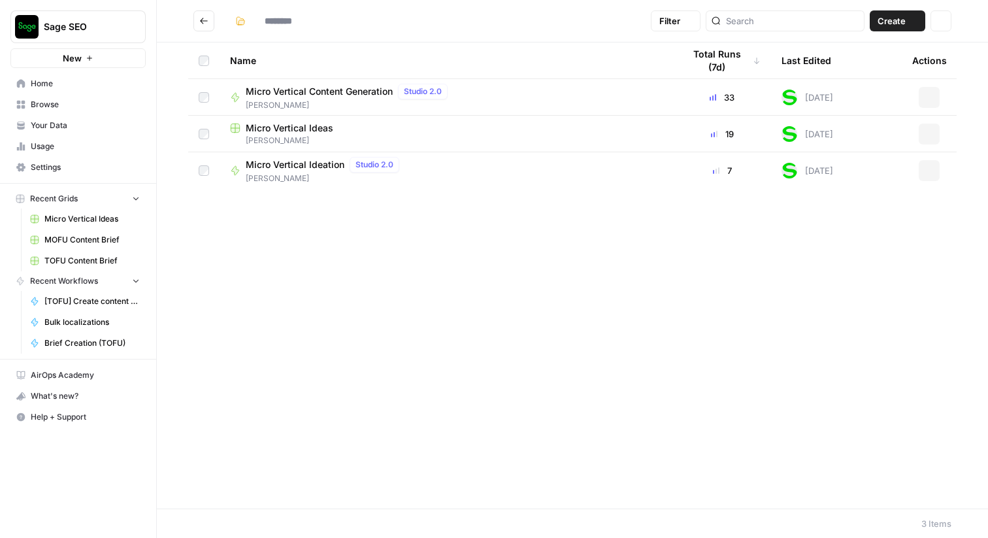
type input "**********"
